Goal: Navigation & Orientation: Find specific page/section

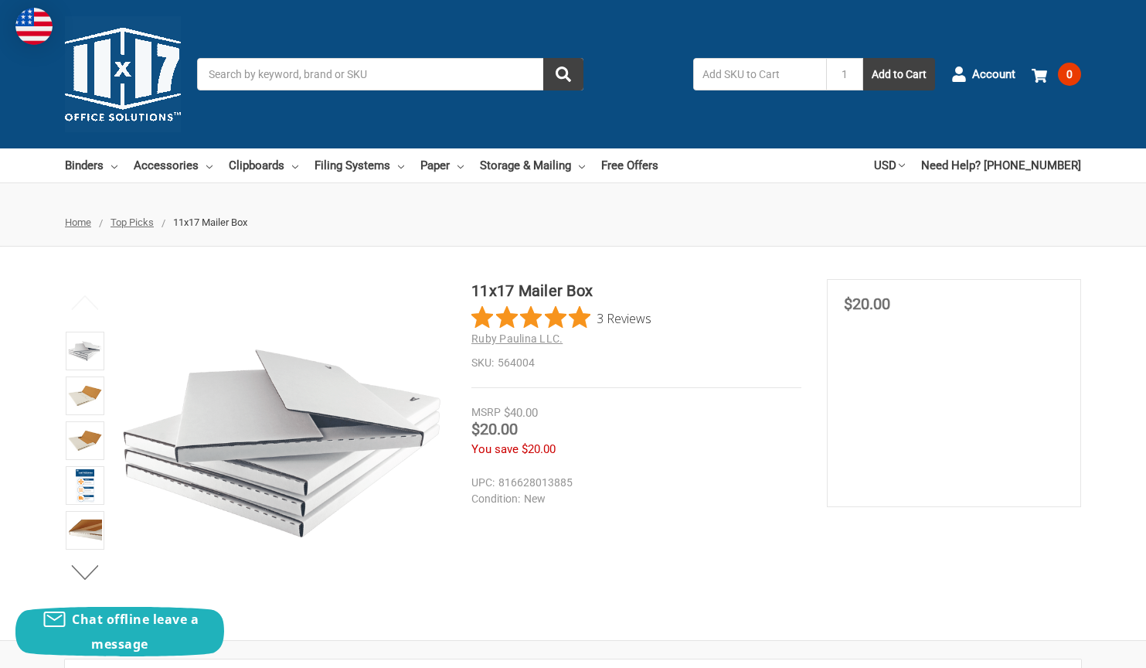
click at [870, 300] on span "$20.00" at bounding box center [867, 303] width 46 height 19
drag, startPoint x: 873, startPoint y: 317, endPoint x: 845, endPoint y: 400, distance: 87.5
click at [845, 400] on section "MSRP $40.00 Was Price Now $20.00 You save $20.00" at bounding box center [954, 393] width 254 height 228
click at [645, 448] on div "You save $20.00" at bounding box center [636, 450] width 330 height 18
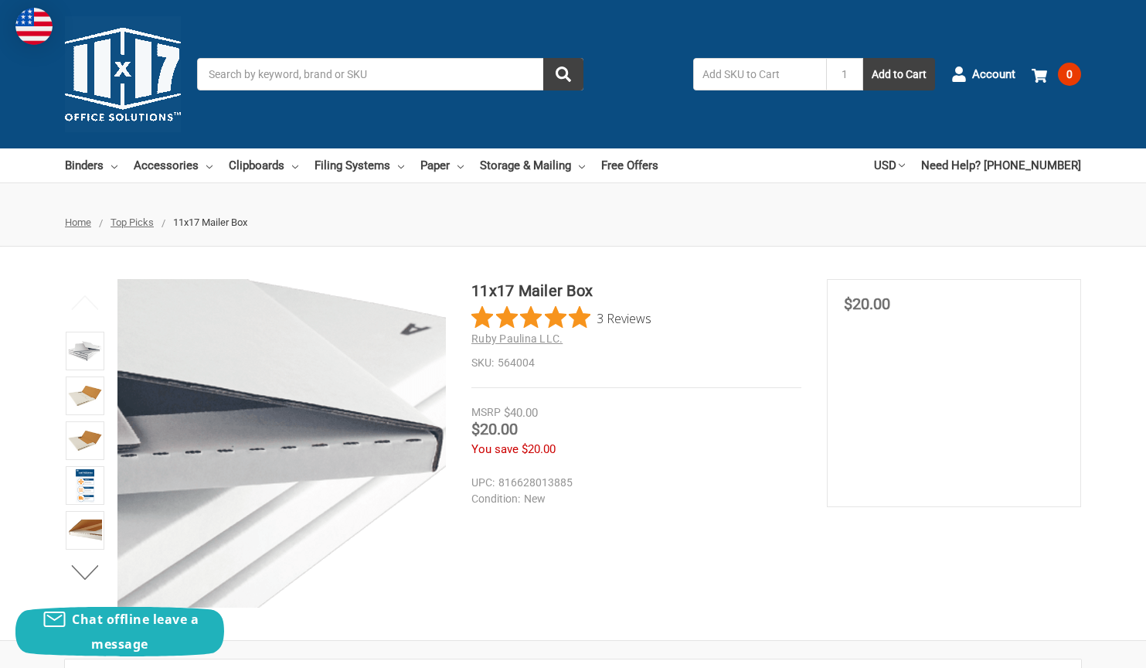
click at [372, 433] on figure at bounding box center [281, 443] width 328 height 328
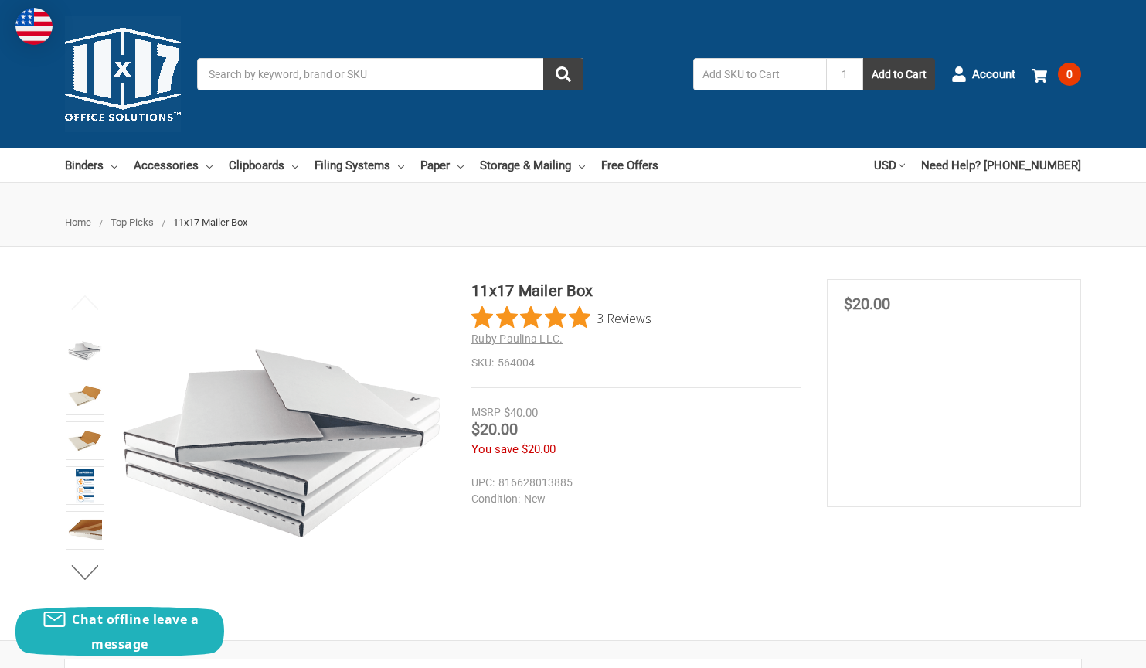
click at [225, 226] on span "11x17 Mailer Box" at bounding box center [210, 222] width 74 height 12
click at [143, 223] on span "Top Picks" at bounding box center [132, 222] width 43 height 12
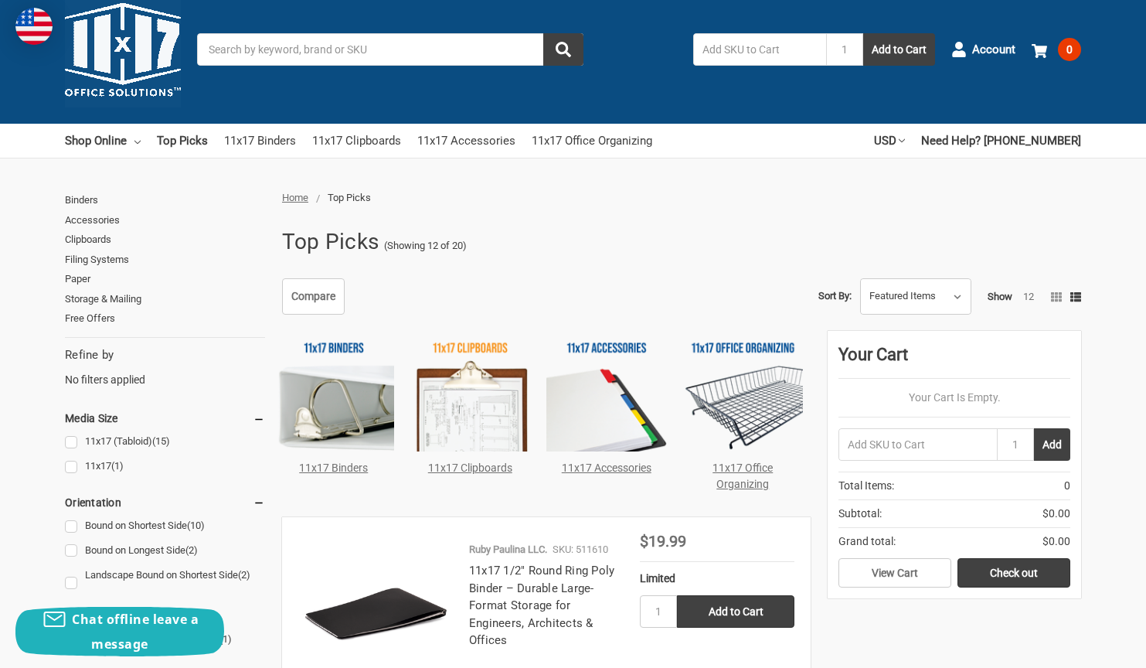
scroll to position [26, 0]
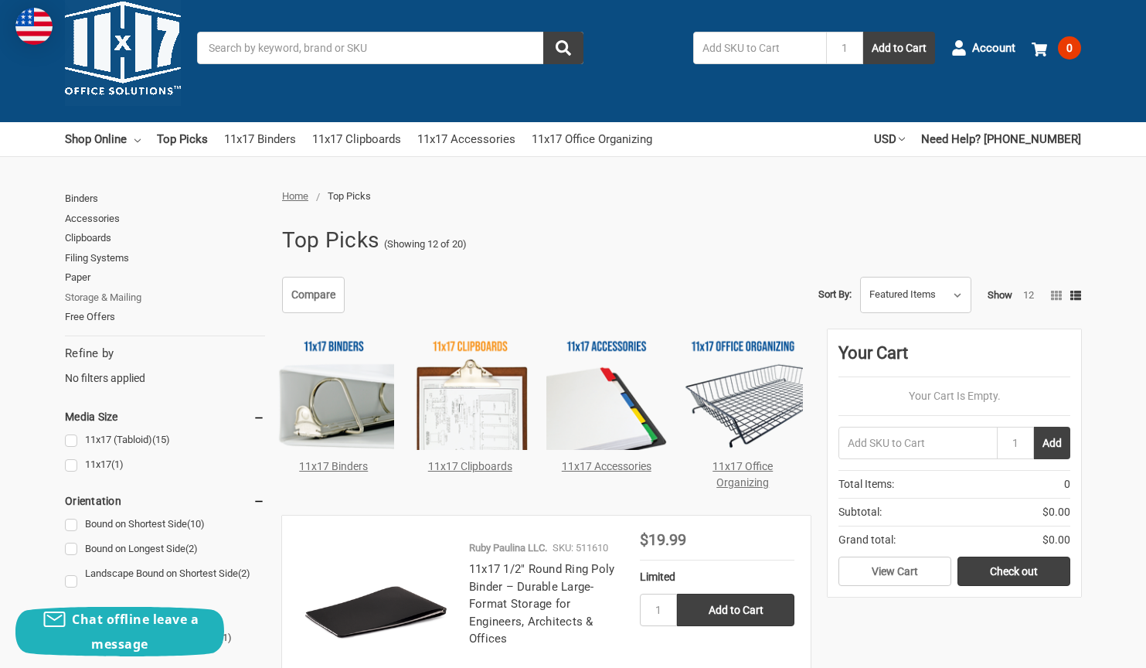
click at [138, 293] on link "Storage & Mailing" at bounding box center [165, 298] width 200 height 20
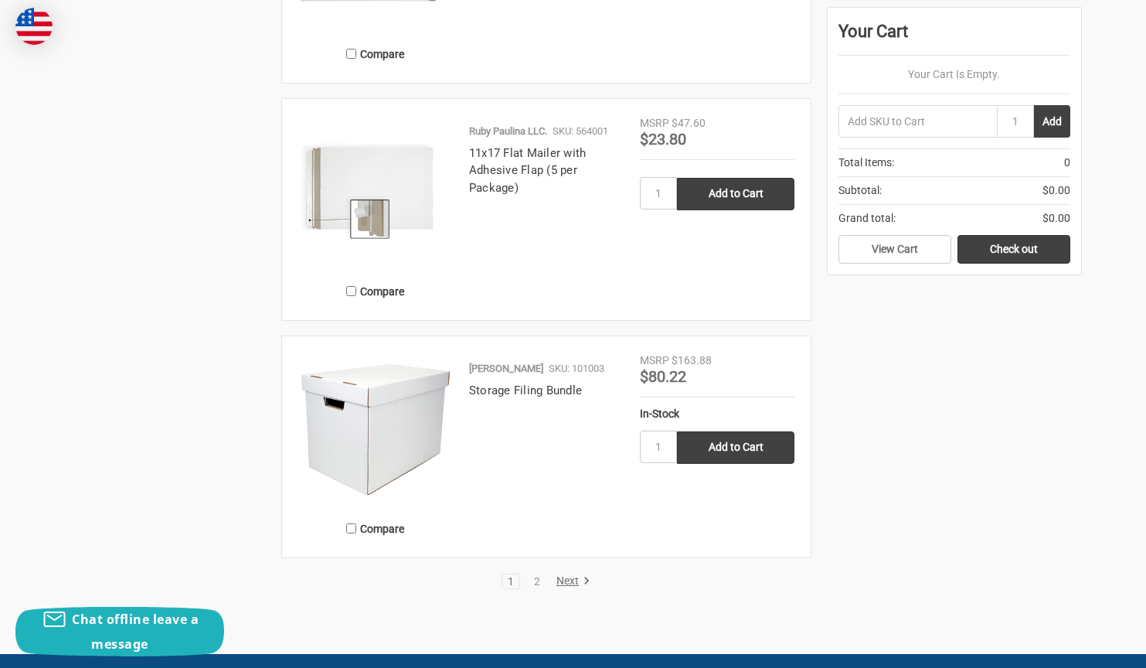
scroll to position [3258, 0]
